Goal: Information Seeking & Learning: Compare options

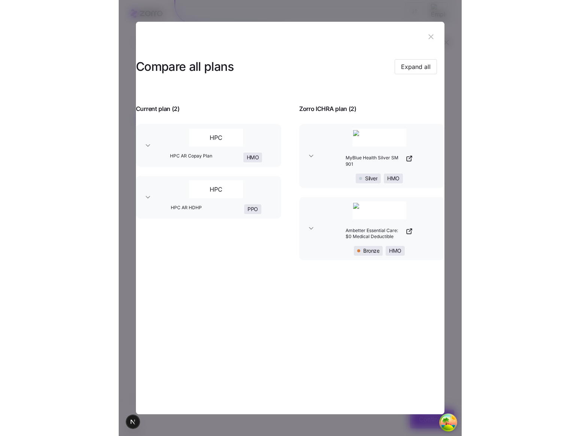
scroll to position [33, 0]
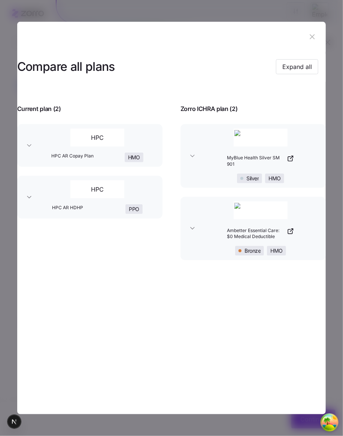
drag, startPoint x: 340, startPoint y: 136, endPoint x: 348, endPoint y: 140, distance: 8.9
click at [343, 140] on html "Back Choose a plan matching strategy By quality By metal level Pre-selected Mos…" at bounding box center [171, 201] width 343 height 469
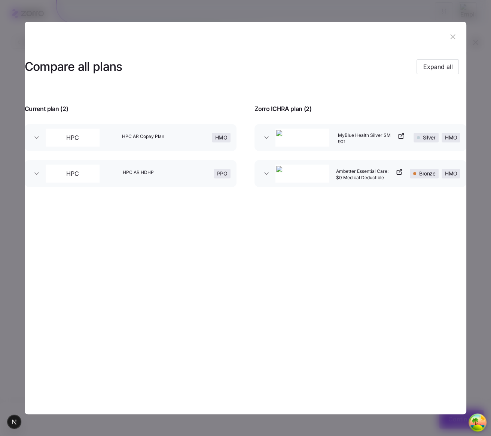
click at [343, 196] on div "Compare all plans Expand all Current plan ( 2 ) Zorro ICHRA plan ( 2 ) HPC HPC …" at bounding box center [246, 124] width 442 height 144
click at [342, 151] on button "MyBlue Health Silver SM 901 Silver HMO" at bounding box center [361, 137] width 212 height 27
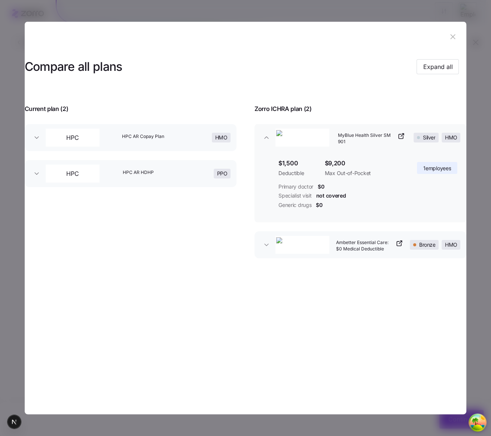
click at [340, 151] on button "MyBlue Health Silver SM 901 Silver HMO" at bounding box center [361, 137] width 212 height 27
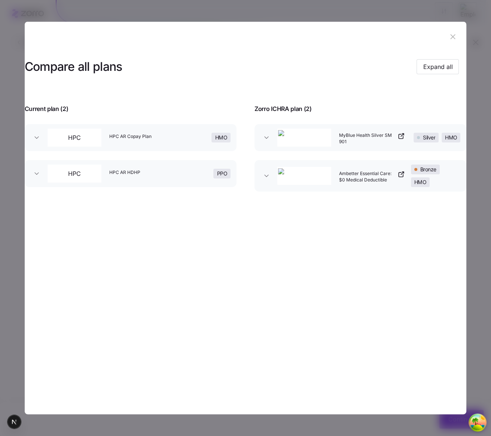
click at [343, 137] on icon "button" at bounding box center [401, 136] width 4 height 4
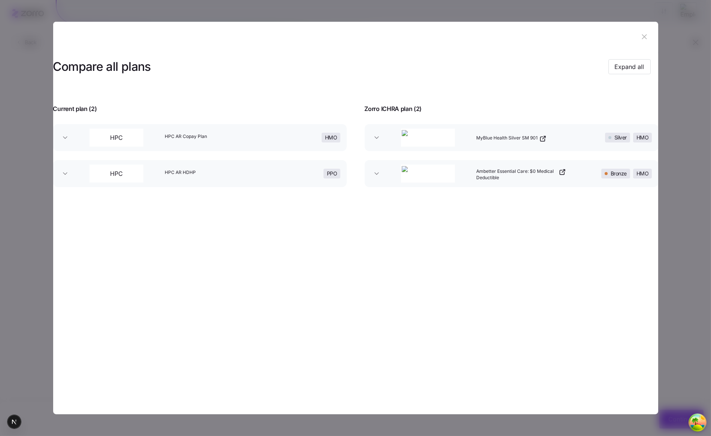
click at [343, 33] on icon "button" at bounding box center [644, 37] width 8 height 8
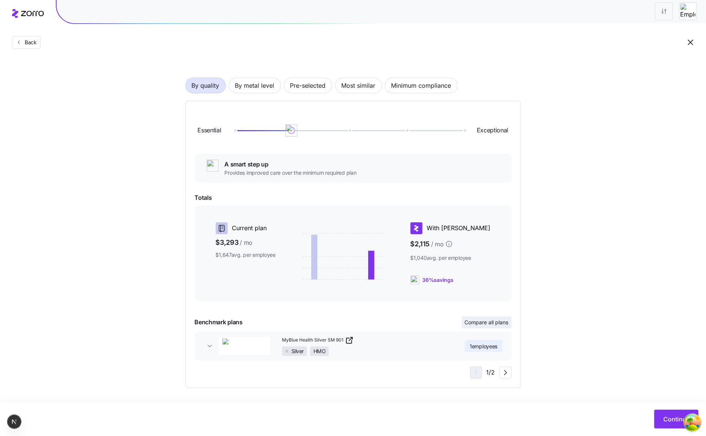
click at [343, 320] on span "Compare all plans" at bounding box center [487, 321] width 44 height 7
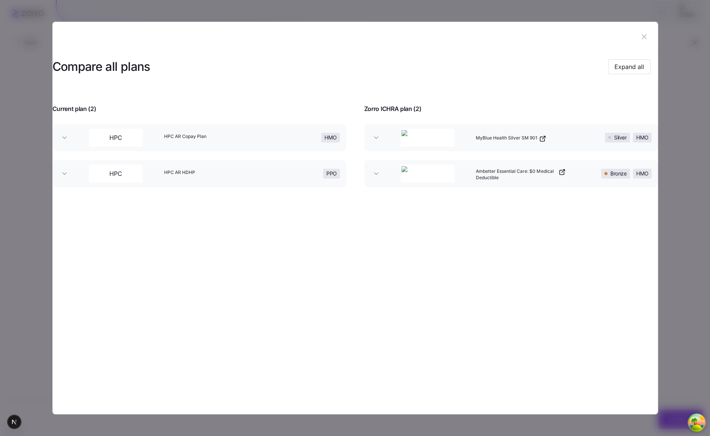
click at [343, 35] on icon "button" at bounding box center [644, 36] width 5 height 5
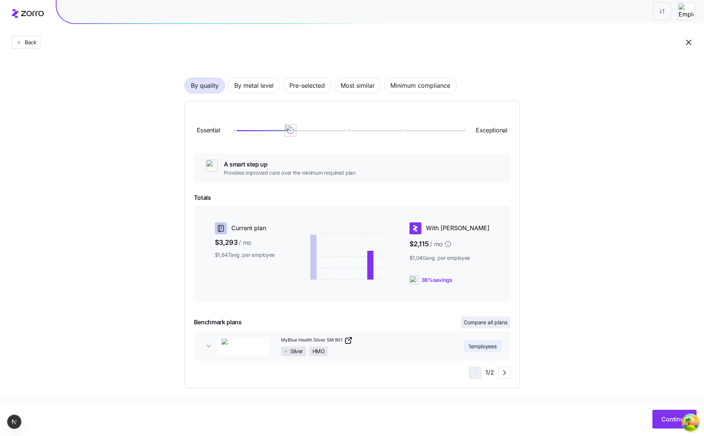
click at [343, 322] on span "Compare all plans" at bounding box center [486, 321] width 44 height 7
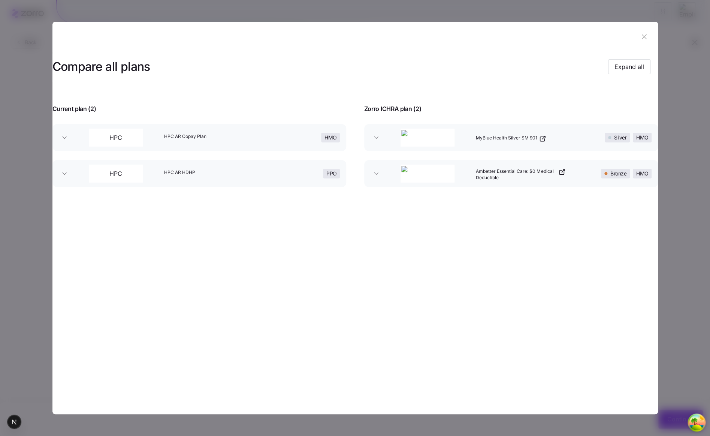
click at [343, 269] on section "Compare all plans Expand all Current plan ( 2 ) Zorro ICHRA plan ( 2 ) HPC HPC …" at bounding box center [354, 218] width 605 height 392
click at [343, 196] on div "Compare all plans Expand all Current plan ( 2 ) Zorro ICHRA plan ( 2 ) HPC HPC …" at bounding box center [354, 124] width 605 height 144
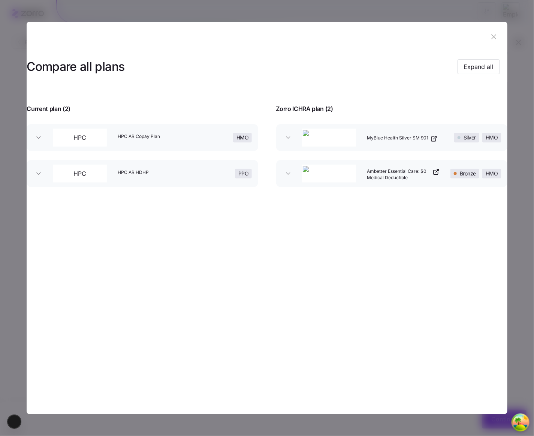
click at [343, 249] on section "Compare all plans Expand all Current plan ( 2 ) Zorro ICHRA plan ( 2 ) HPC HPC …" at bounding box center [267, 218] width 481 height 392
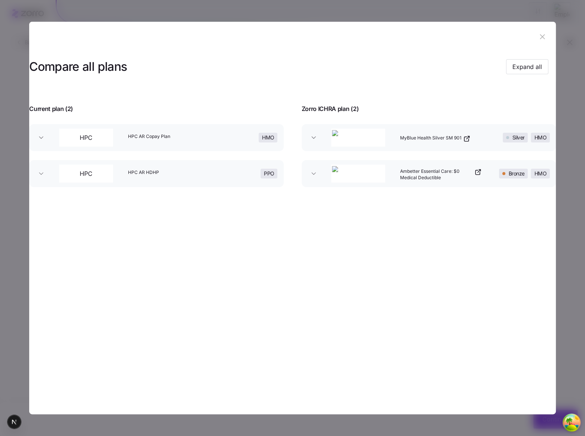
click at [343, 39] on icon "button" at bounding box center [542, 36] width 5 height 5
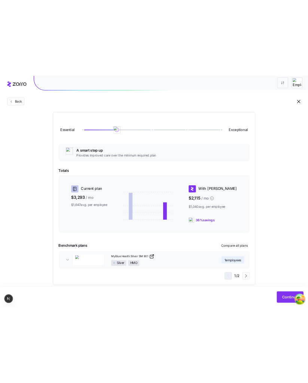
scroll to position [85, 0]
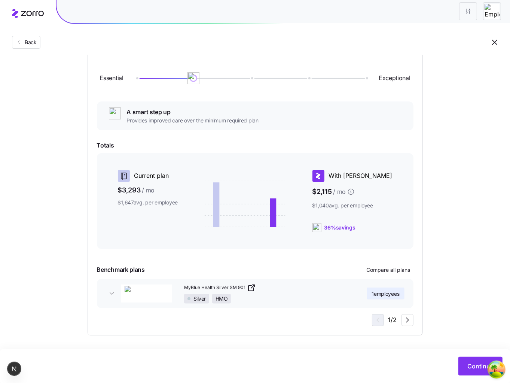
click at [314, 255] on div at bounding box center [255, 256] width 317 height 9
click at [343, 265] on button "Compare all plans" at bounding box center [389, 270] width 50 height 12
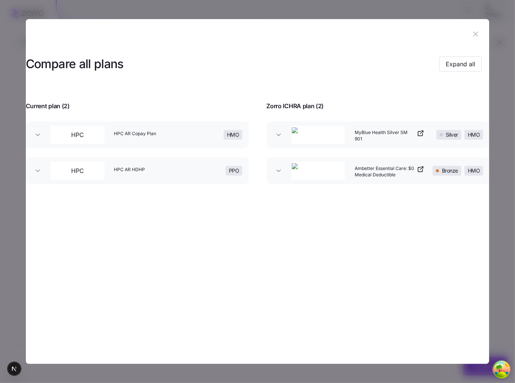
click at [343, 31] on button "button" at bounding box center [476, 34] width 12 height 12
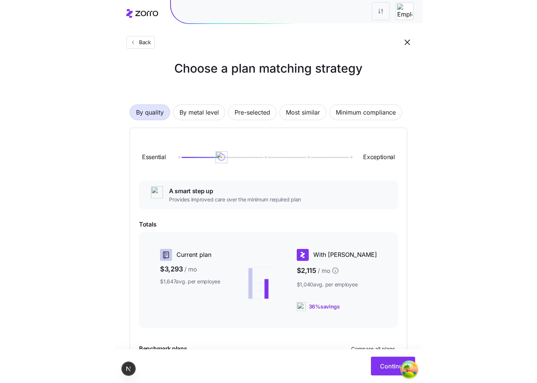
scroll to position [0, 0]
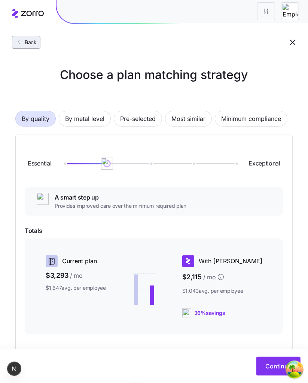
click at [35, 40] on span "Back" at bounding box center [29, 42] width 15 height 7
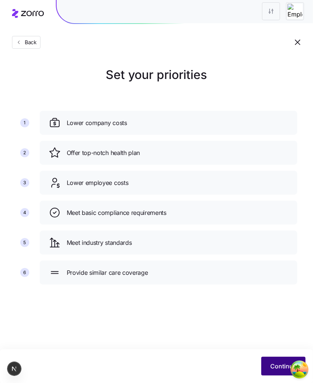
click at [268, 361] on button "Continue" at bounding box center [283, 366] width 44 height 19
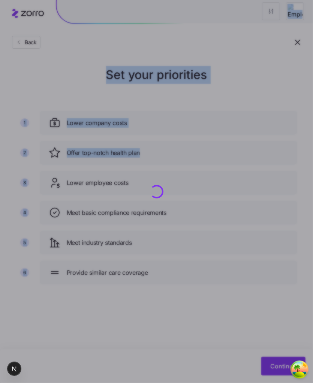
drag, startPoint x: 314, startPoint y: 148, endPoint x: 251, endPoint y: 118, distance: 69.9
click at [313, 156] on html "Back Set your priorities 1 2 3 4 5 6 Lower company costs Offer top-notch health…" at bounding box center [156, 191] width 313 height 383
click at [239, 112] on div at bounding box center [156, 191] width 313 height 383
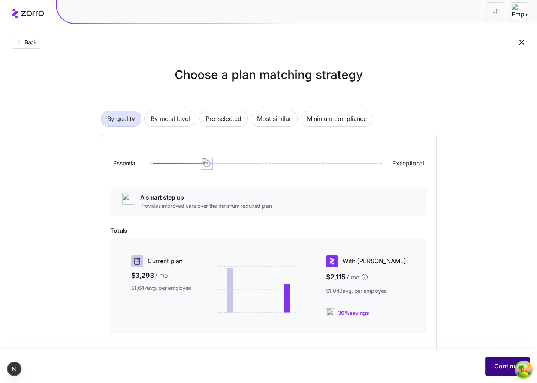
click at [343, 362] on button "Continue" at bounding box center [507, 366] width 44 height 19
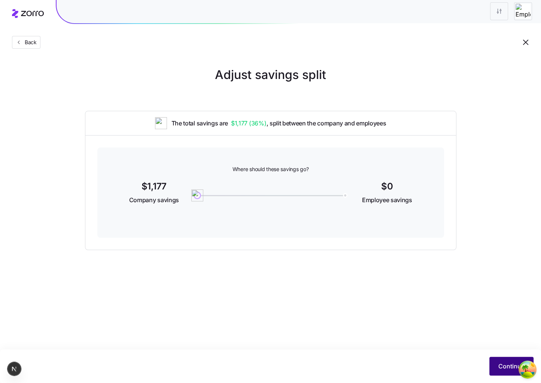
click at [343, 364] on span "Continue" at bounding box center [511, 366] width 26 height 9
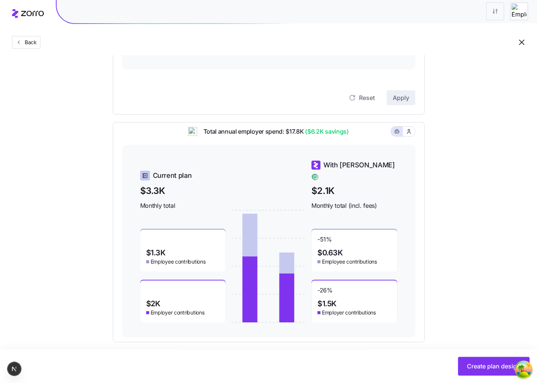
scroll to position [160, 0]
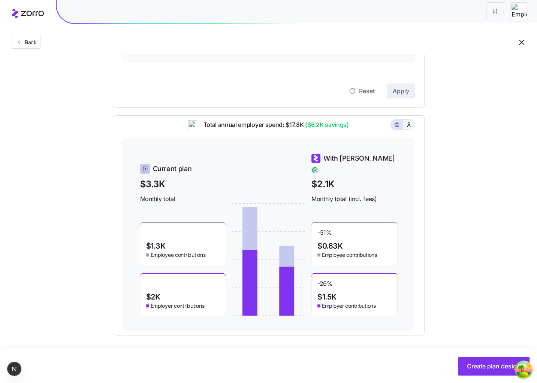
click at [343, 128] on span "button" at bounding box center [409, 125] width 6 height 6
click at [343, 127] on rect "button" at bounding box center [396, 125] width 4 height 3
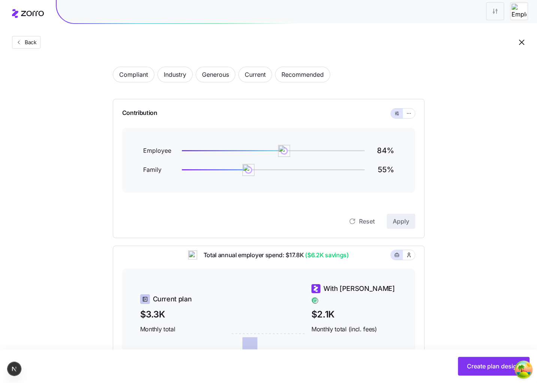
scroll to position [10, 0]
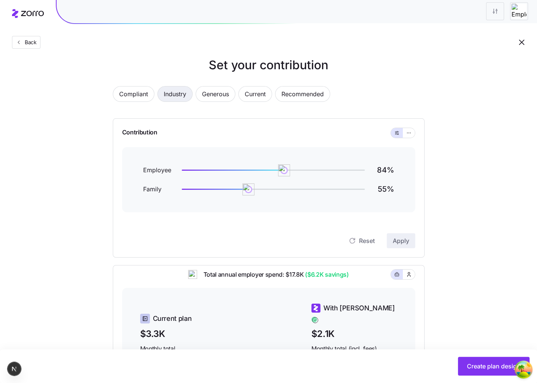
click at [184, 100] on span "Industry" at bounding box center [175, 94] width 22 height 15
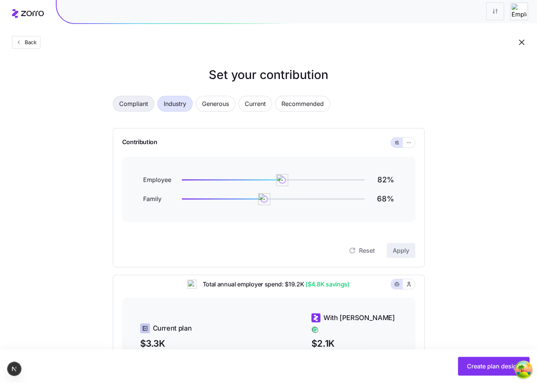
click at [134, 97] on span "Compliant" at bounding box center [133, 103] width 29 height 15
click at [343, 144] on icon "button" at bounding box center [408, 142] width 5 height 9
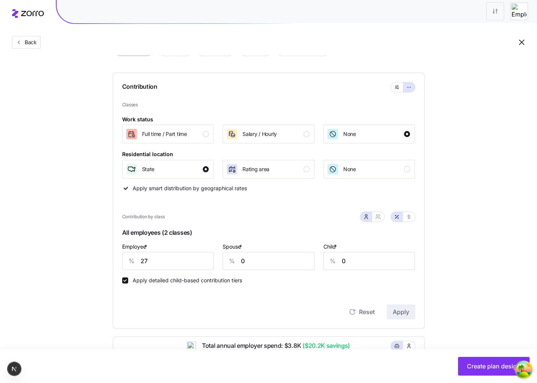
scroll to position [36, 0]
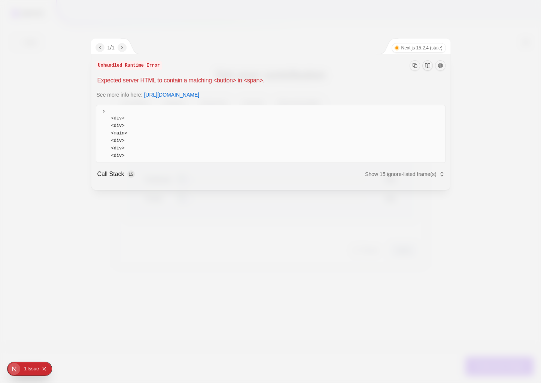
scroll to position [56, 0]
click at [347, 233] on div at bounding box center [270, 191] width 541 height 383
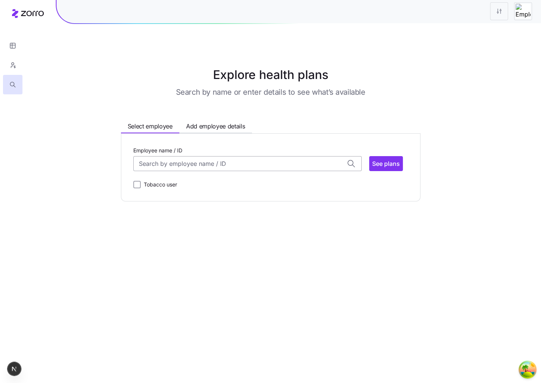
click at [221, 160] on input "Employee name / ID" at bounding box center [247, 163] width 228 height 15
click at [202, 185] on div "Dave Brown (48) ID: 002 | zip code: 98087" at bounding box center [247, 186] width 225 height 22
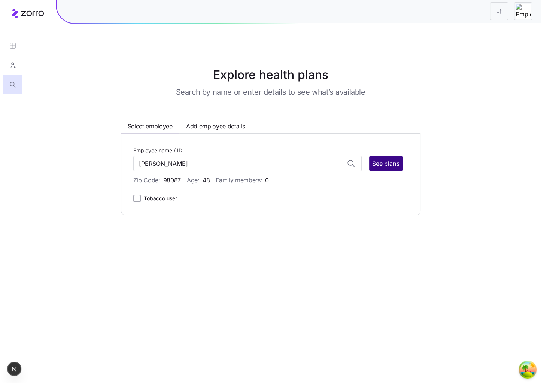
click at [372, 167] on span "See plans" at bounding box center [386, 163] width 28 height 9
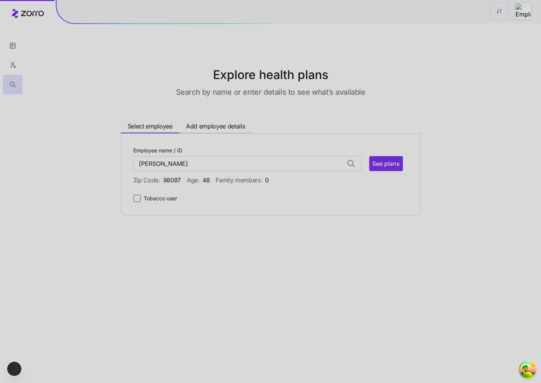
type input "Dave Brown (ID: 002)"
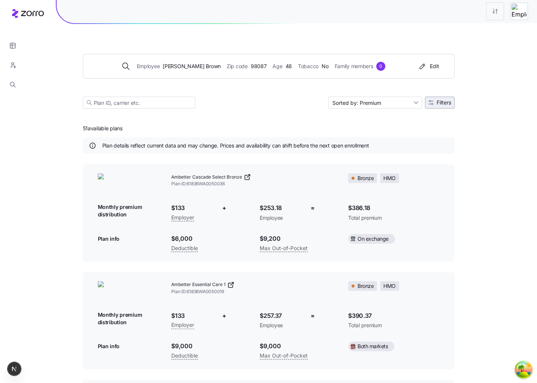
click at [433, 107] on button "Filters" at bounding box center [440, 103] width 30 height 12
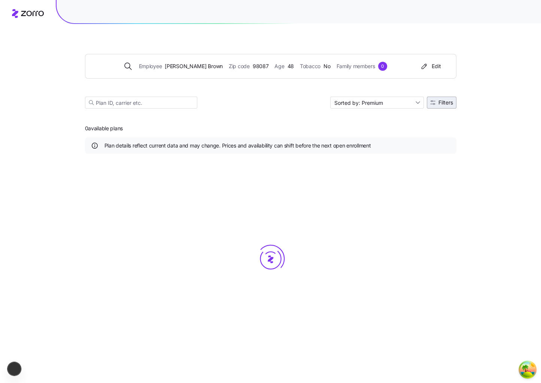
click at [453, 102] on button "Filters" at bounding box center [442, 103] width 30 height 12
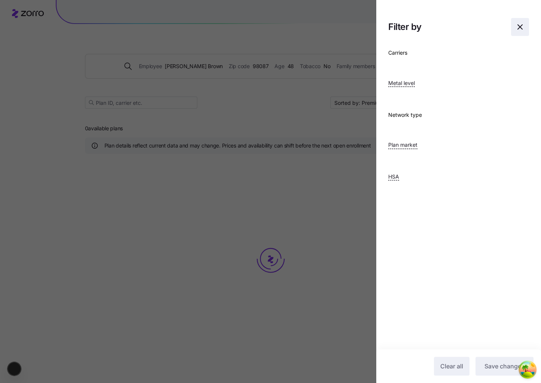
click at [516, 22] on icon "button" at bounding box center [520, 26] width 9 height 9
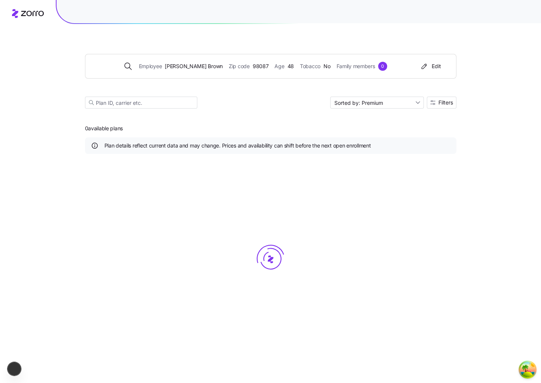
click at [292, 124] on div "0 available plans Plan details reflect current data and may change. Prices and …" at bounding box center [271, 236] width 372 height 237
click at [441, 106] on button "Filters" at bounding box center [442, 103] width 30 height 12
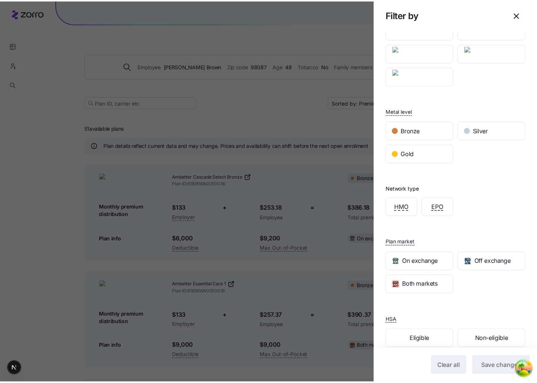
scroll to position [73, 0]
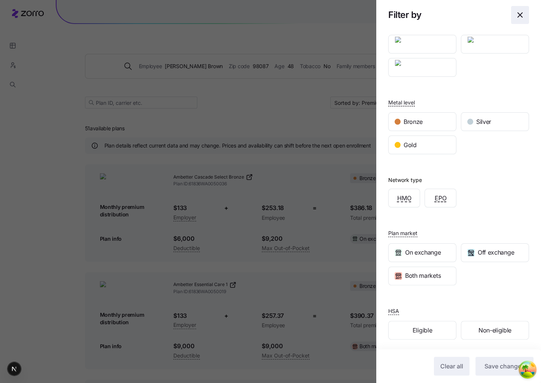
click at [511, 18] on button "button" at bounding box center [520, 15] width 18 height 18
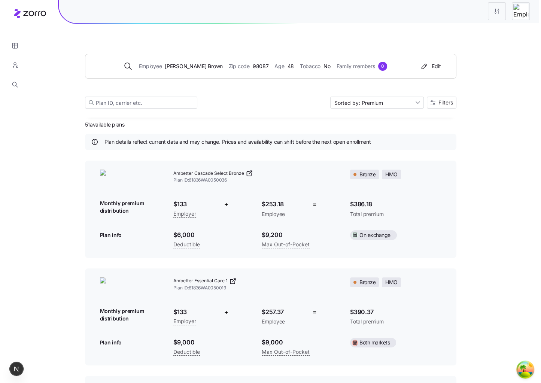
scroll to position [0, 0]
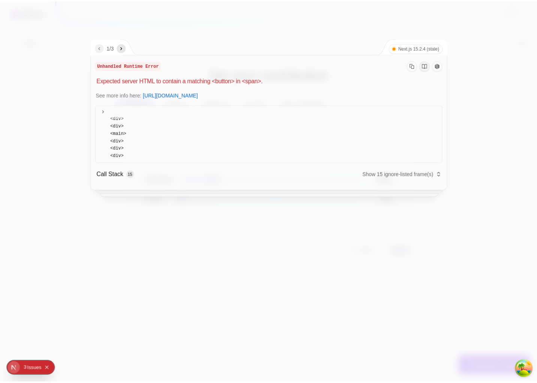
scroll to position [56, 0]
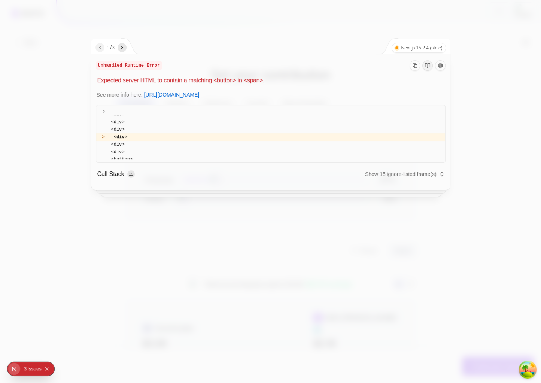
click at [289, 36] on div at bounding box center [270, 191] width 541 height 383
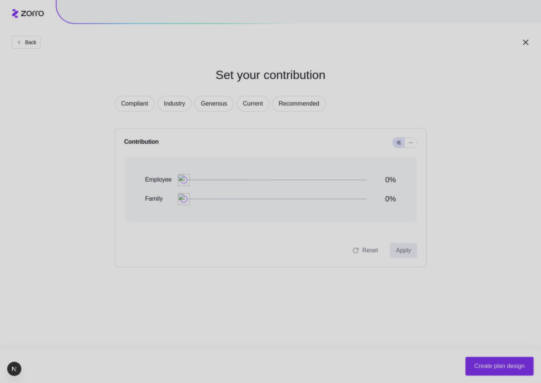
click at [304, 159] on div at bounding box center [270, 191] width 541 height 383
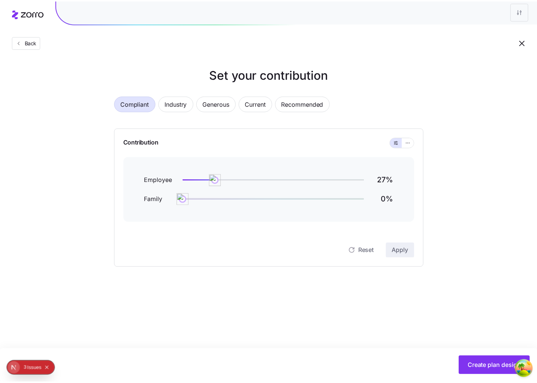
scroll to position [56, 0]
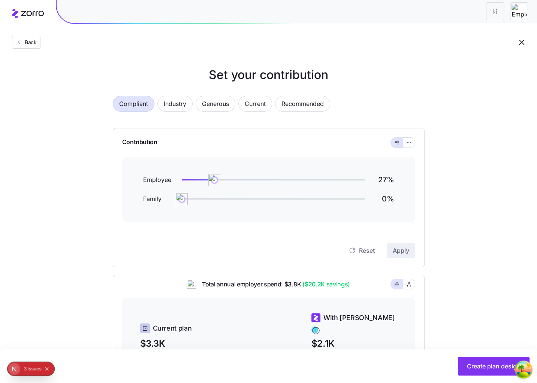
drag, startPoint x: 458, startPoint y: 112, endPoint x: 453, endPoint y: 152, distance: 40.5
click at [460, 117] on div "Set your contribution Compliant Industry Generous Current Recommended Contribut…" at bounding box center [268, 280] width 537 height 429
click at [345, 117] on div "Compliant Industry Generous Current Recommended" at bounding box center [269, 108] width 312 height 25
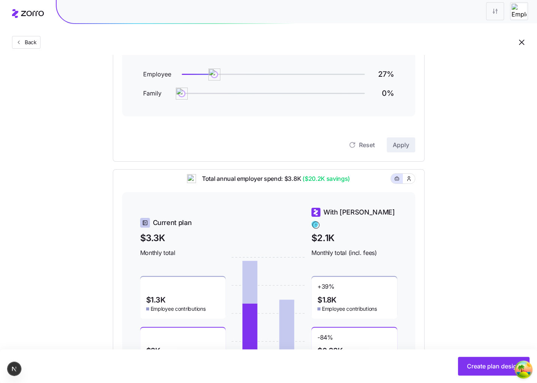
scroll to position [120, 0]
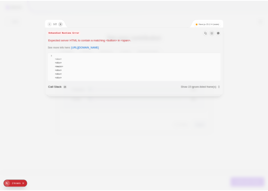
scroll to position [56, 0]
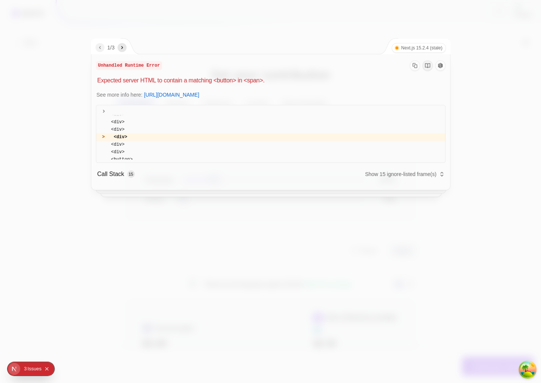
click at [482, 193] on div at bounding box center [270, 191] width 541 height 383
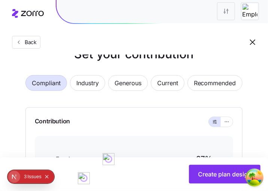
scroll to position [30, 0]
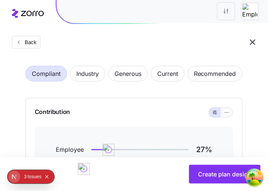
click at [222, 115] on button "button" at bounding box center [227, 113] width 12 height 10
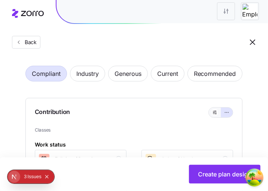
click at [216, 117] on button "button" at bounding box center [215, 113] width 12 height 10
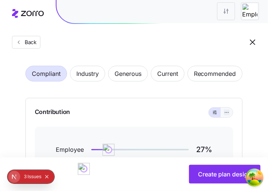
click at [226, 113] on icon "button" at bounding box center [226, 112] width 5 height 9
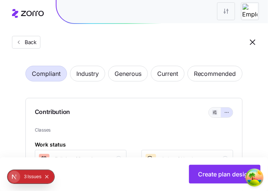
click at [214, 112] on icon "button" at bounding box center [214, 112] width 5 height 9
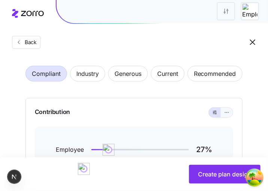
click at [227, 112] on icon "button" at bounding box center [226, 112] width 5 height 9
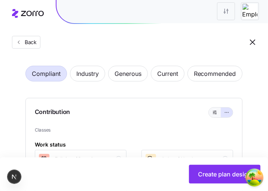
click at [214, 113] on icon "button" at bounding box center [214, 112] width 5 height 9
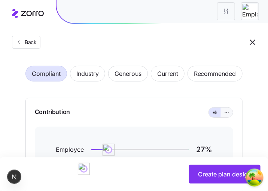
click at [228, 112] on icon "button" at bounding box center [226, 112] width 5 height 9
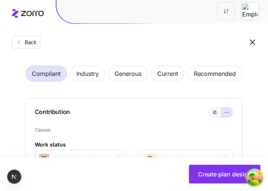
click at [215, 111] on icon "button" at bounding box center [214, 112] width 5 height 9
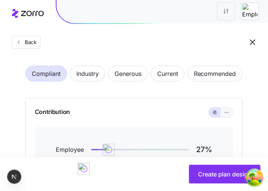
click at [229, 115] on button "button" at bounding box center [227, 113] width 6 height 6
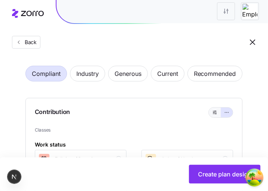
click at [218, 112] on icon "button" at bounding box center [214, 112] width 5 height 9
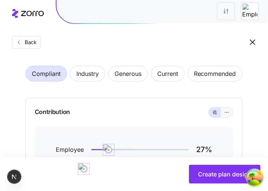
click at [229, 116] on button "button" at bounding box center [227, 113] width 12 height 10
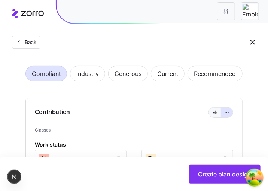
click at [215, 112] on icon "button" at bounding box center [214, 112] width 5 height 9
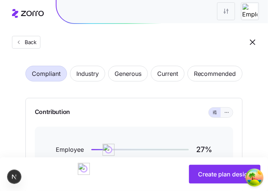
click at [224, 115] on button "button" at bounding box center [227, 113] width 12 height 10
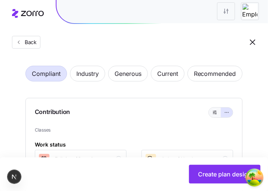
click at [213, 114] on icon "button" at bounding box center [214, 112] width 5 height 9
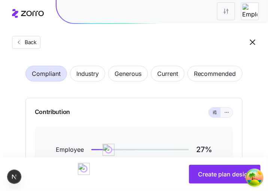
click at [226, 113] on icon "button" at bounding box center [226, 112] width 5 height 9
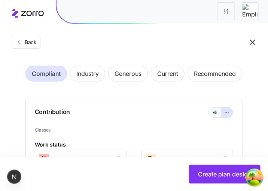
click at [214, 114] on icon "button" at bounding box center [214, 112] width 5 height 9
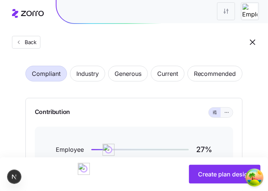
click at [227, 114] on icon "button" at bounding box center [226, 112] width 5 height 9
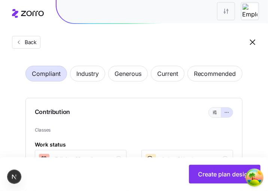
click at [212, 110] on button "button" at bounding box center [215, 113] width 12 height 10
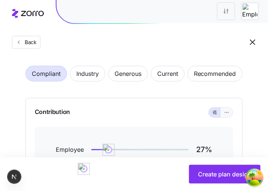
click at [229, 114] on icon "button" at bounding box center [226, 112] width 5 height 9
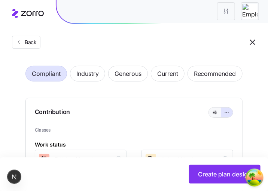
click at [212, 109] on button "button" at bounding box center [215, 113] width 12 height 10
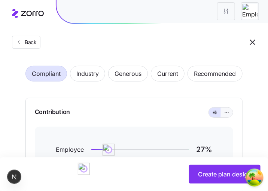
click at [227, 112] on icon "button" at bounding box center [226, 112] width 5 height 9
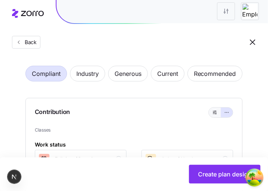
click at [214, 112] on icon "button" at bounding box center [214, 112] width 5 height 9
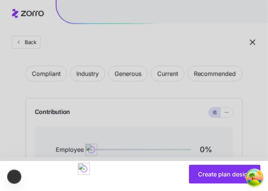
scroll to position [0, 0]
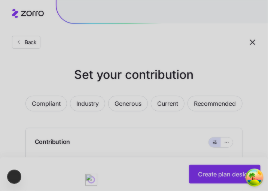
click at [194, 84] on div at bounding box center [134, 95] width 268 height 191
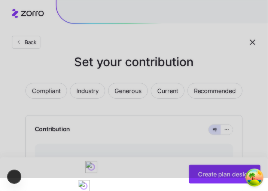
scroll to position [15, 0]
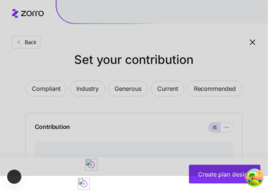
click at [199, 38] on div at bounding box center [134, 80] width 268 height 191
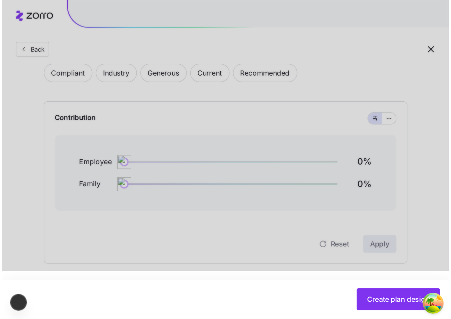
scroll to position [0, 0]
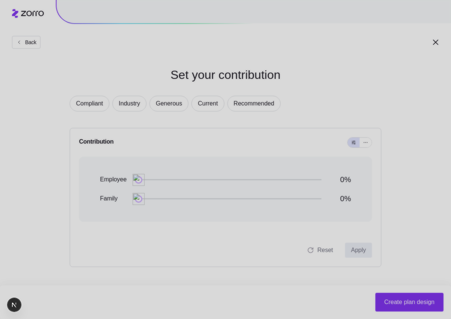
click at [308, 126] on div at bounding box center [225, 159] width 451 height 319
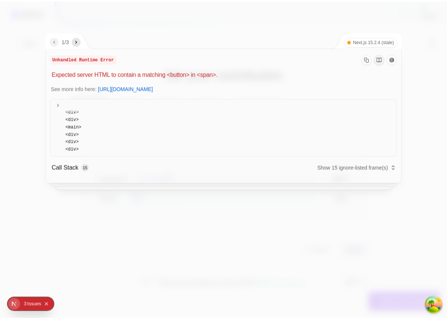
scroll to position [56, 0]
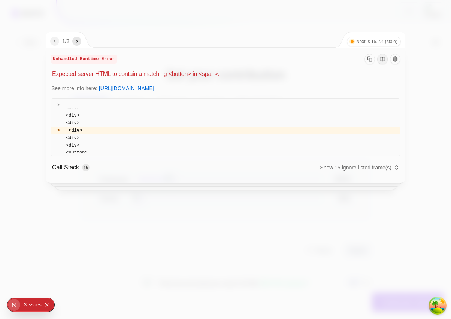
click at [238, 255] on div at bounding box center [225, 159] width 451 height 319
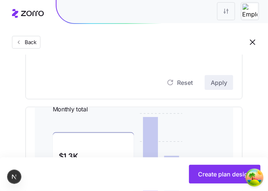
scroll to position [175, 0]
